Goal: Task Accomplishment & Management: Use online tool/utility

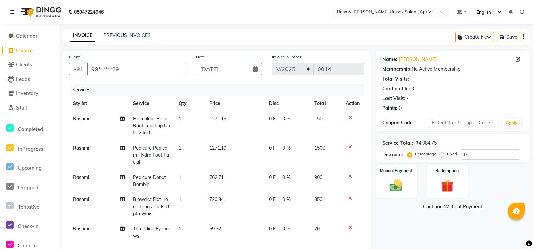
select select "service"
select select "90601"
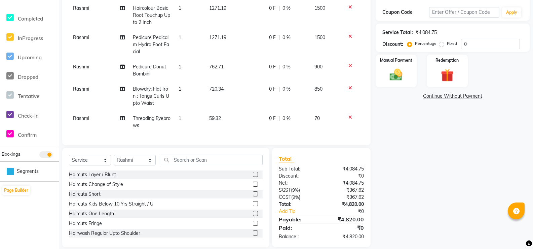
click at [186, 165] on input "text" at bounding box center [212, 159] width 102 height 10
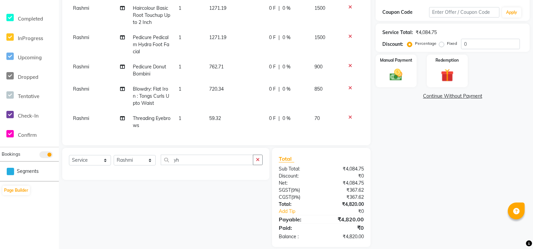
type input "y"
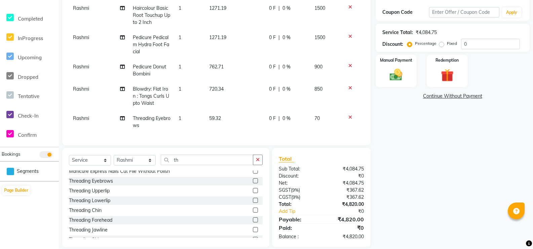
scroll to position [337, 0]
type input "th"
click at [253, 164] on label at bounding box center [255, 161] width 5 height 5
click at [253, 164] on input "checkbox" at bounding box center [255, 162] width 4 height 4
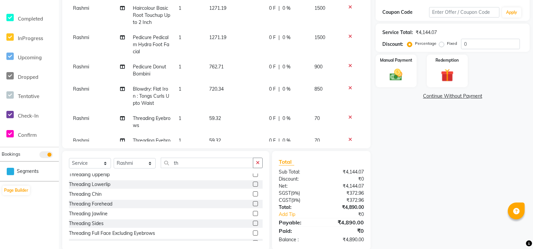
checkbox input "false"
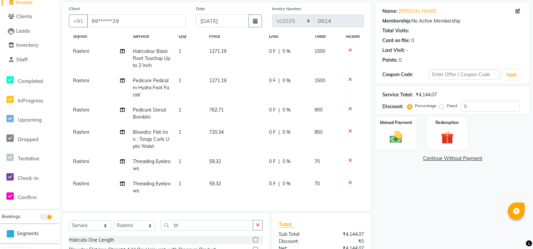
scroll to position [82, 0]
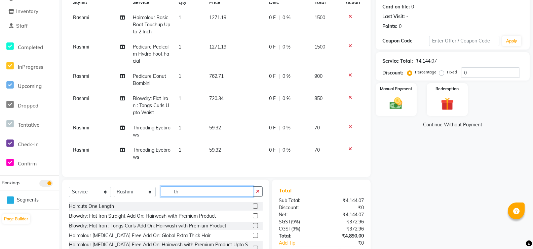
click at [195, 197] on input "th" at bounding box center [207, 191] width 93 height 10
type input "t"
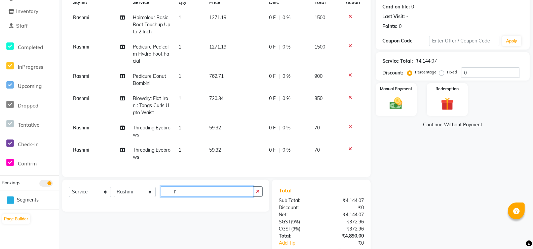
type input "l"
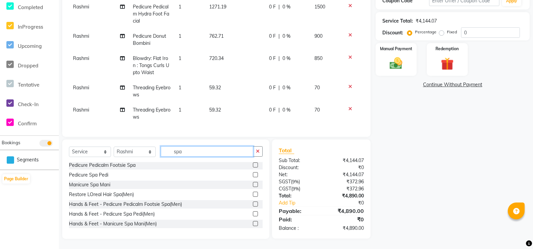
scroll to position [0, 0]
click at [198, 146] on input "spa" at bounding box center [207, 151] width 93 height 10
type input "s"
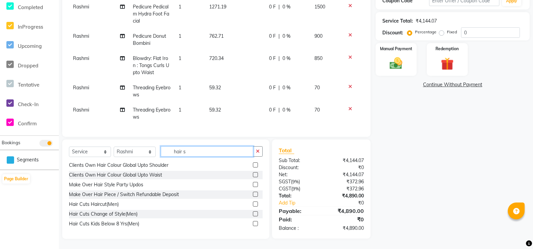
scroll to position [465, 0]
type input "h"
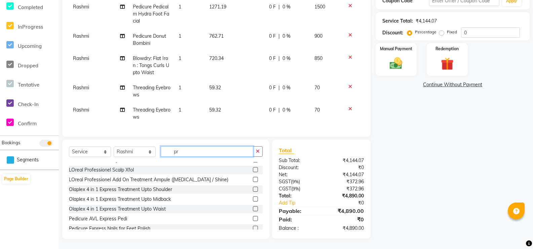
type input "p"
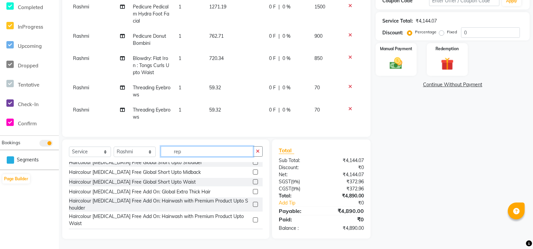
scroll to position [0, 0]
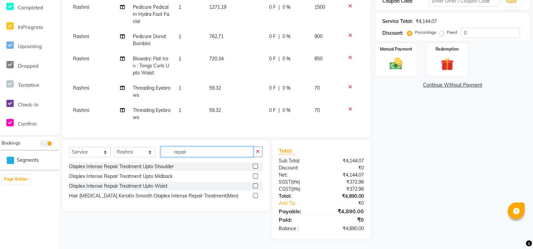
click at [178, 146] on input "repair" at bounding box center [207, 151] width 93 height 10
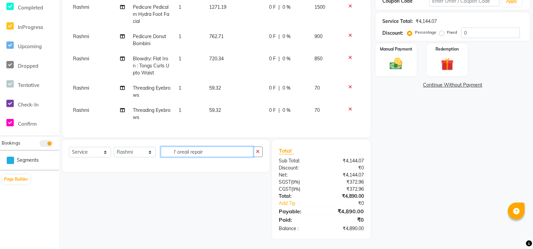
click at [224, 146] on input "l' oreail repair" at bounding box center [207, 151] width 93 height 10
type input "l"
type input "r"
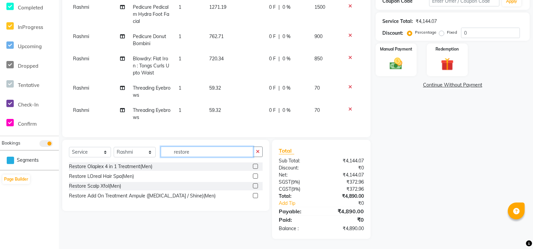
click at [204, 146] on input "restore" at bounding box center [207, 151] width 93 height 10
type input "r"
click at [209, 146] on input "restore" at bounding box center [207, 151] width 93 height 10
type input "r"
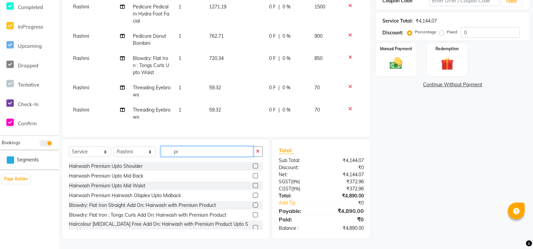
type input "p"
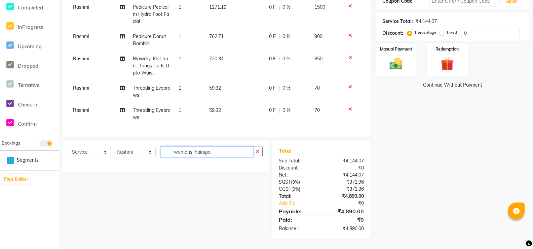
click at [217, 146] on input "womens' hairspa" at bounding box center [207, 151] width 93 height 10
click at [231, 146] on input "womens' hair spa" at bounding box center [207, 151] width 93 height 10
type input "w"
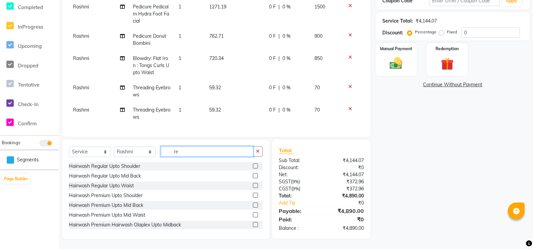
type input "r"
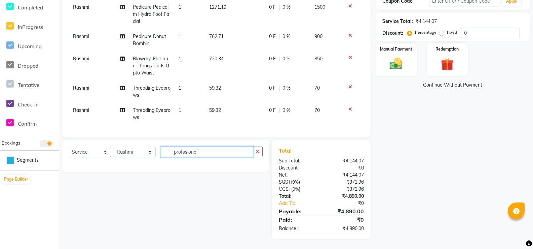
click at [175, 146] on input "profssionel" at bounding box center [207, 151] width 93 height 10
click at [171, 146] on input "profssionel" at bounding box center [207, 151] width 93 height 10
click at [232, 146] on input "L'oreal profssionel" at bounding box center [207, 151] width 93 height 10
click at [209, 146] on input "L'oreal" at bounding box center [207, 151] width 93 height 10
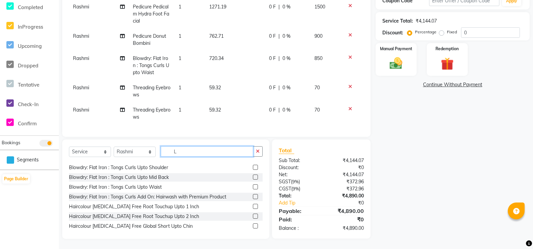
scroll to position [135, 0]
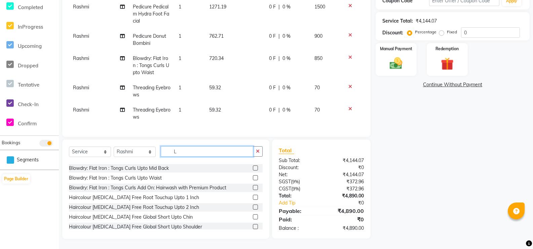
type input "L"
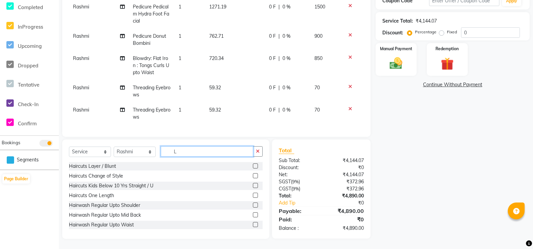
scroll to position [115, 0]
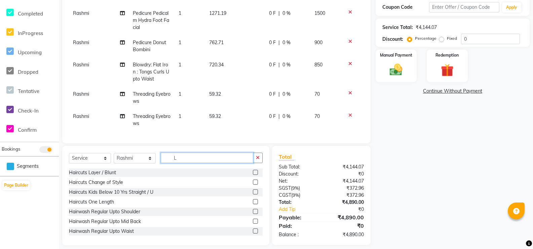
click at [193, 163] on input "L" at bounding box center [207, 157] width 93 height 10
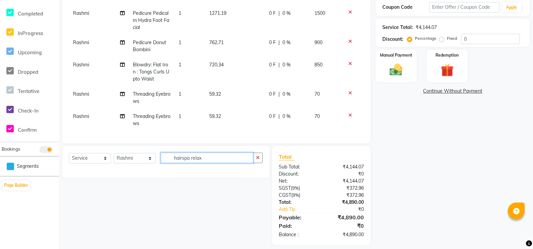
click at [224, 163] on input "hairspa relax" at bounding box center [207, 157] width 93 height 10
type input "h"
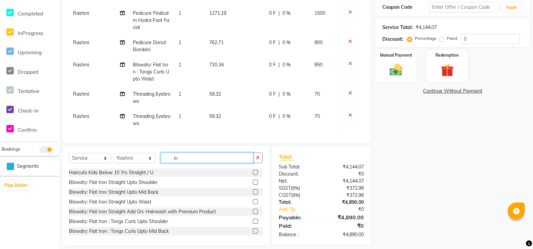
type input "lo"
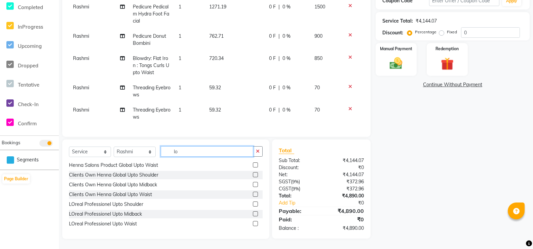
scroll to position [465, 0]
click at [253, 221] on label at bounding box center [255, 223] width 5 height 5
click at [253, 221] on input "checkbox" at bounding box center [255, 223] width 4 height 4
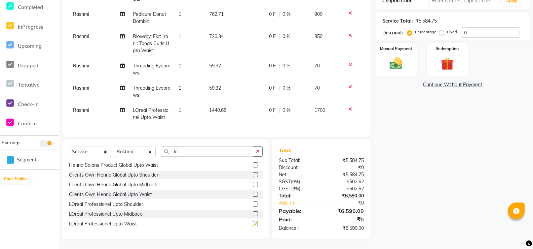
checkbox input "false"
click at [349, 86] on icon at bounding box center [351, 86] width 4 height 5
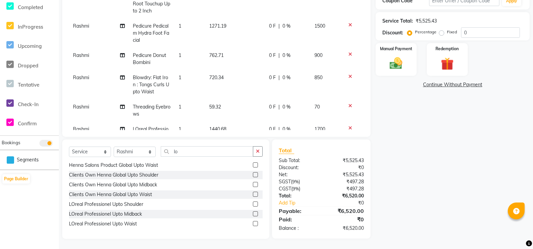
scroll to position [82, 0]
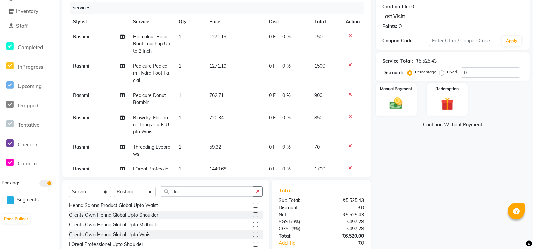
click at [315, 69] on span "1500" at bounding box center [320, 66] width 11 height 6
select select "90601"
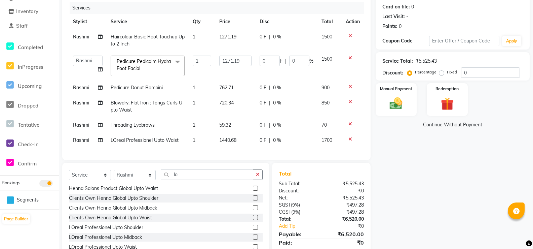
scroll to position [149, 0]
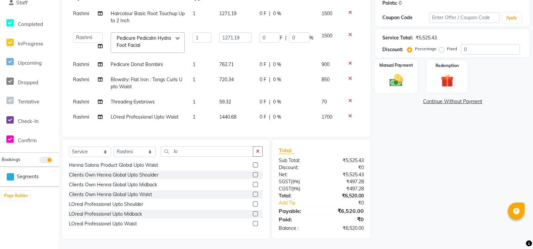
click at [396, 73] on img at bounding box center [397, 80] width 22 height 15
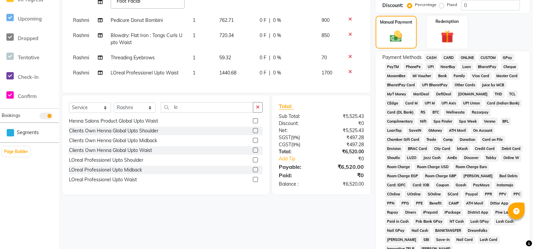
click at [453, 62] on span "CARD" at bounding box center [449, 58] width 14 height 8
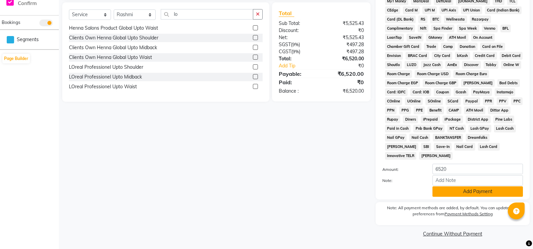
click at [472, 186] on button "Add Payment" at bounding box center [478, 191] width 91 height 10
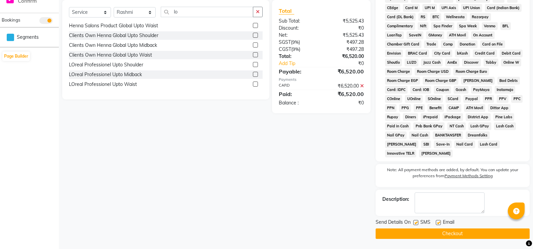
click at [451, 235] on button "Checkout" at bounding box center [453, 233] width 154 height 10
